Goal: Navigation & Orientation: Find specific page/section

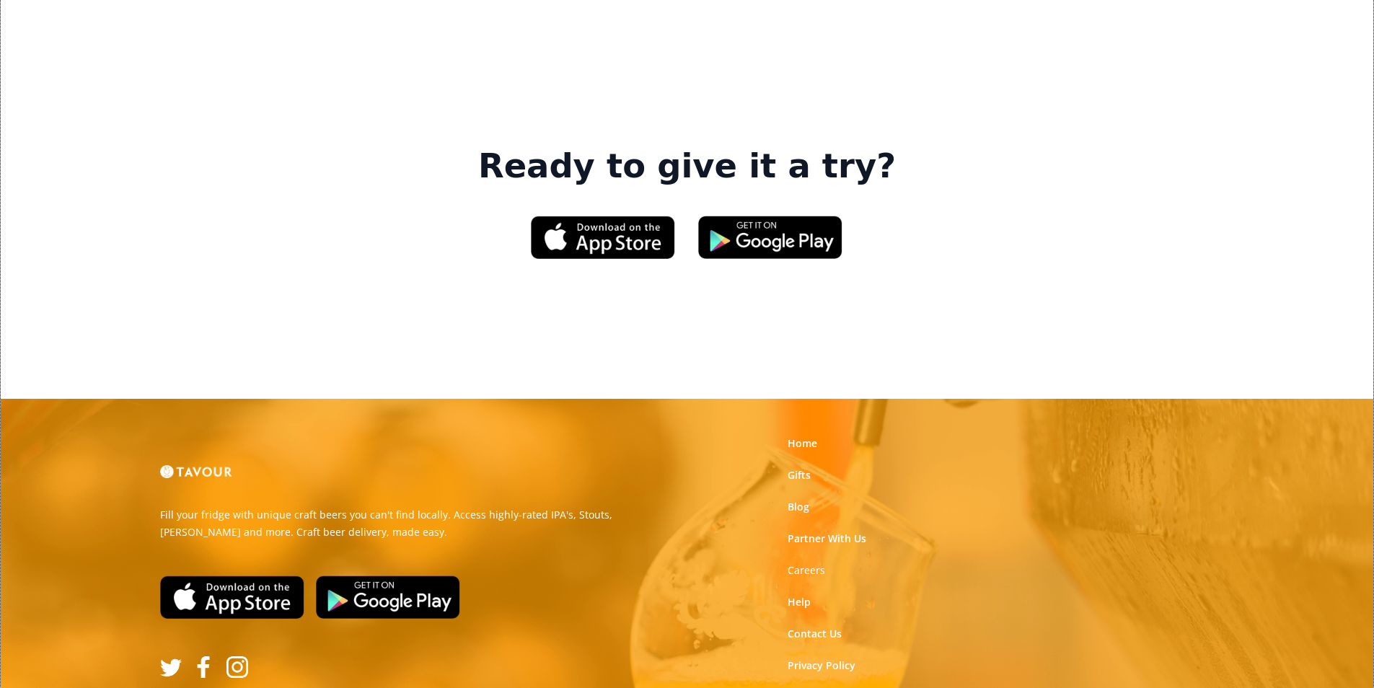
scroll to position [2182, 0]
click at [837, 658] on link "Privacy Policy" at bounding box center [822, 665] width 68 height 14
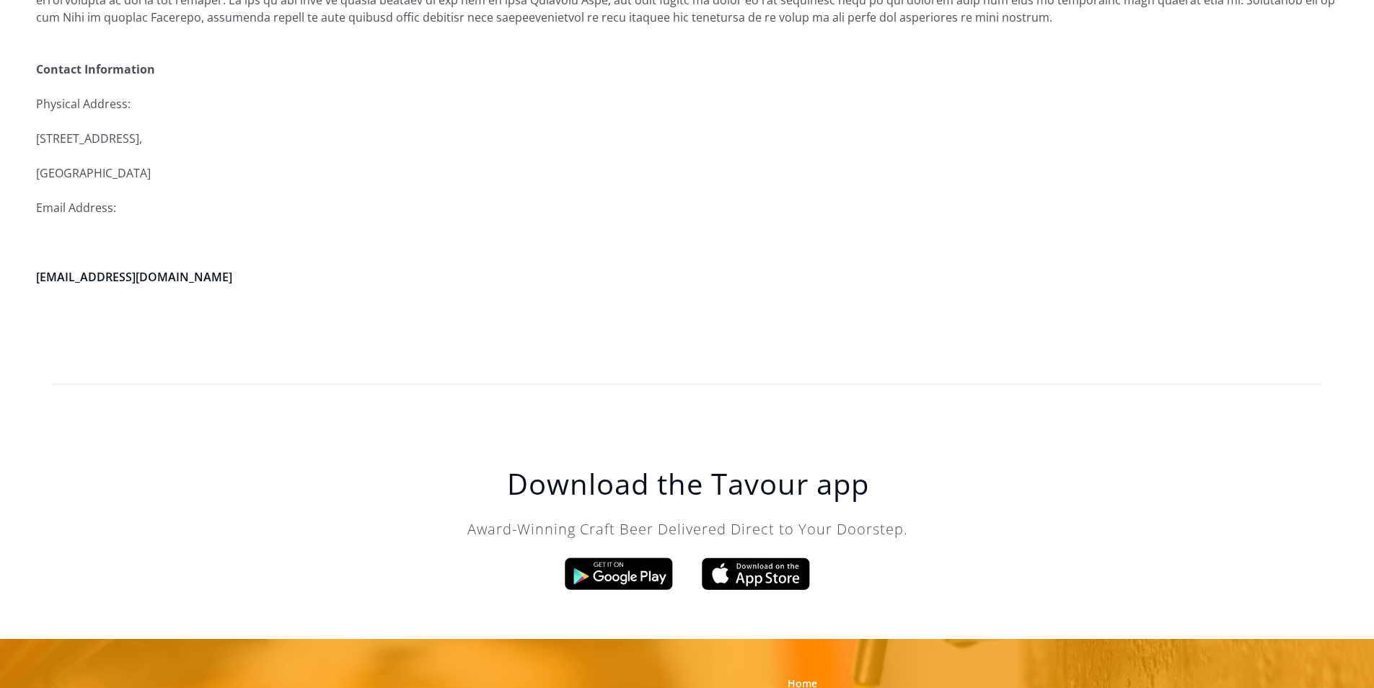
scroll to position [4107, 0]
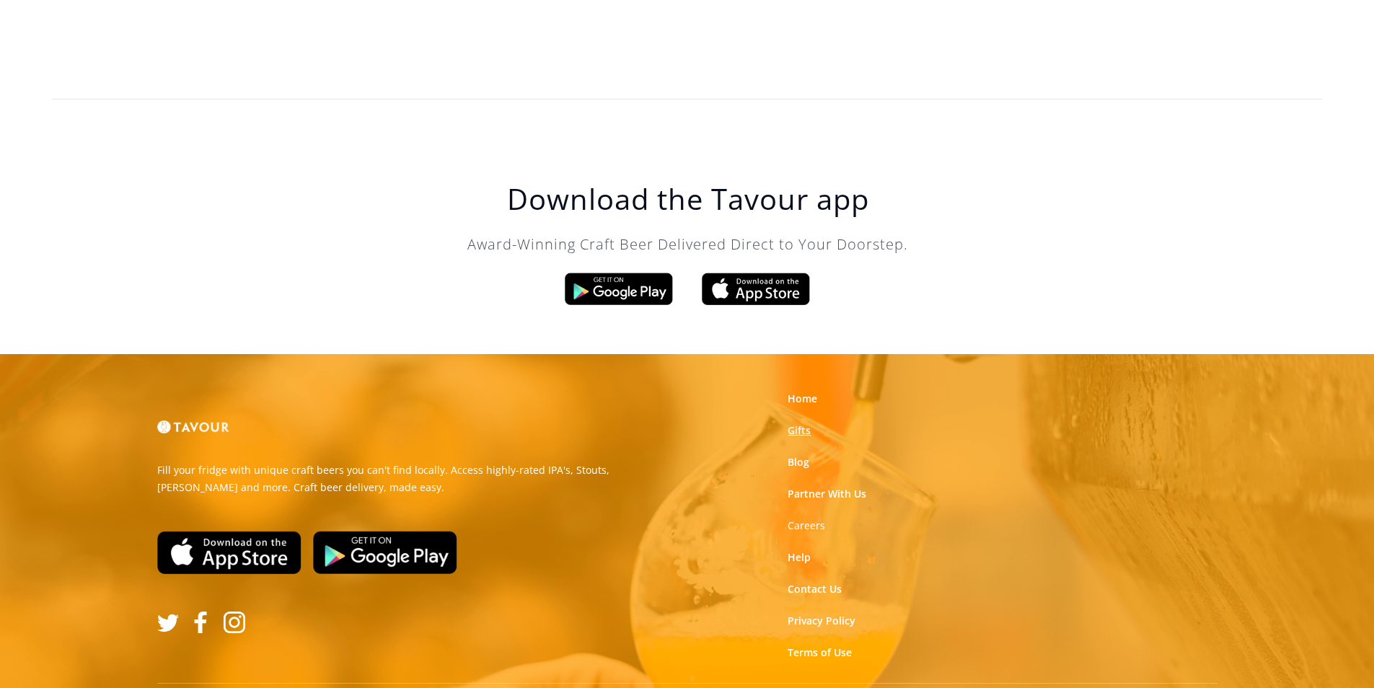
click at [801, 423] on link "Gifts" at bounding box center [799, 430] width 23 height 14
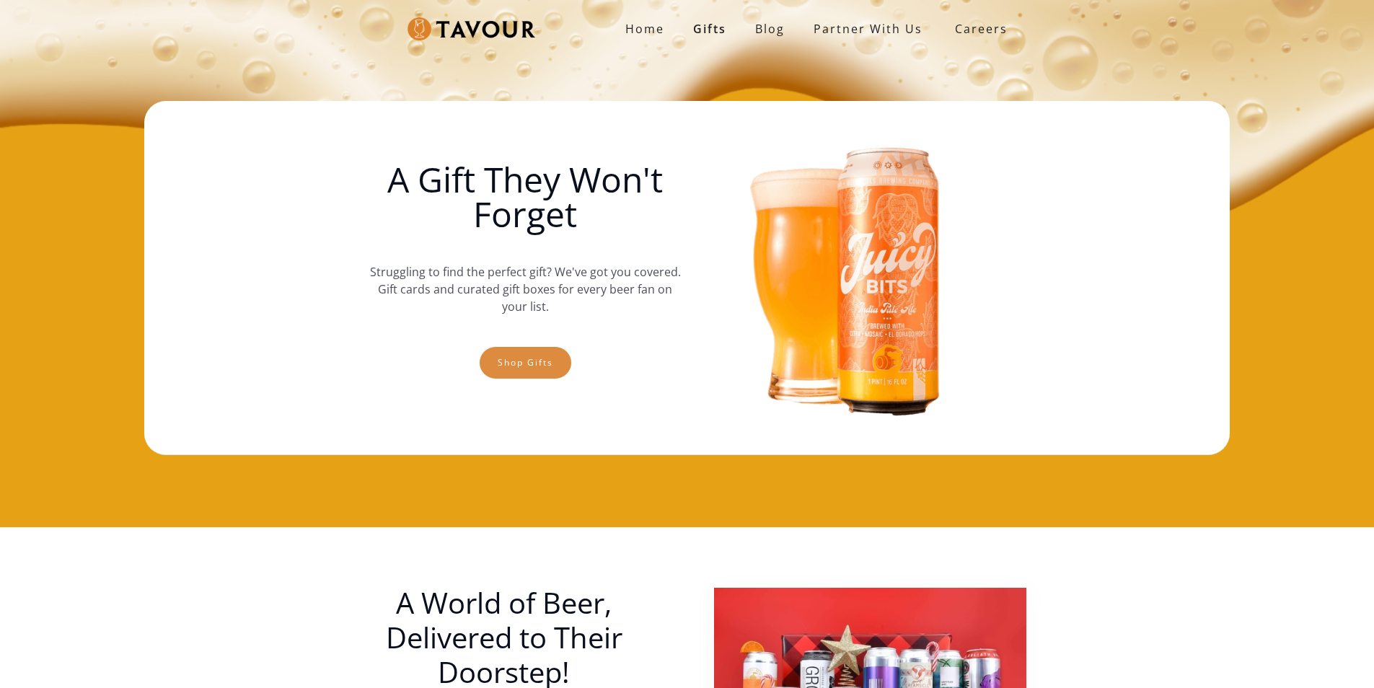
click at [506, 368] on link "Shop gifts" at bounding box center [526, 363] width 92 height 32
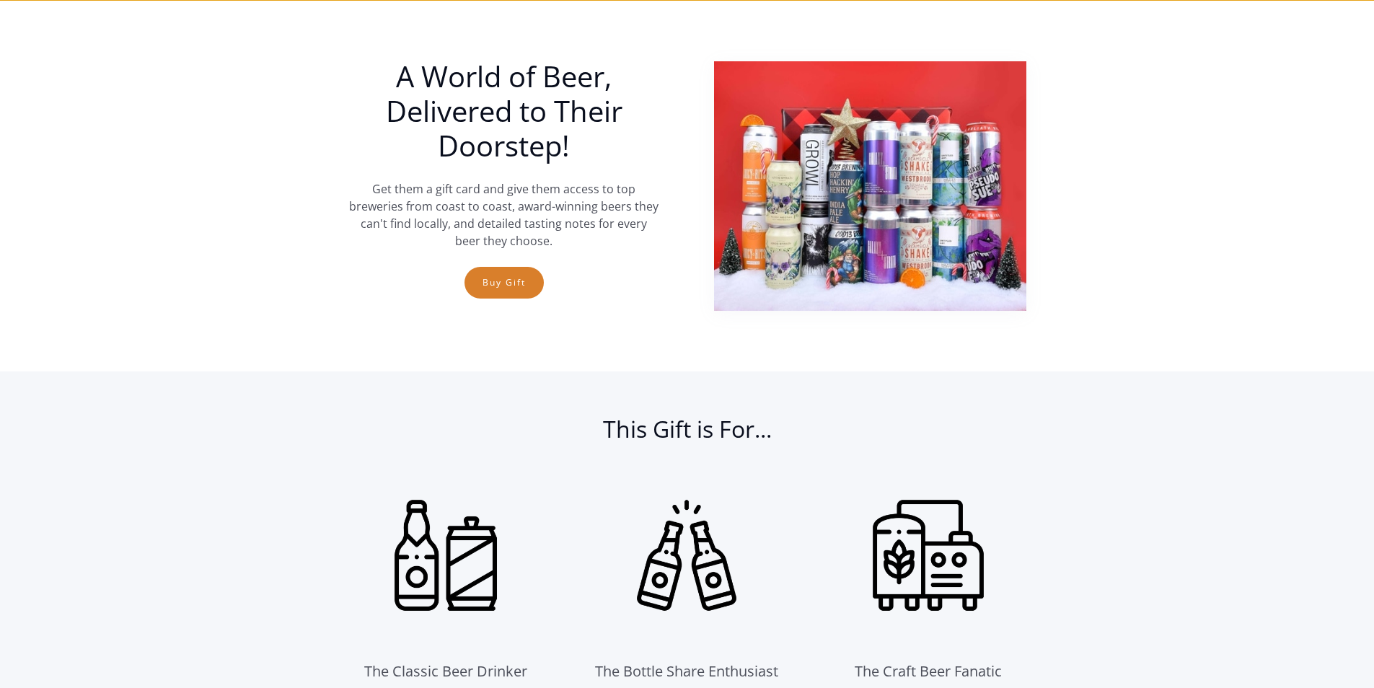
scroll to position [527, 0]
